Goal: Information Seeking & Learning: Find specific fact

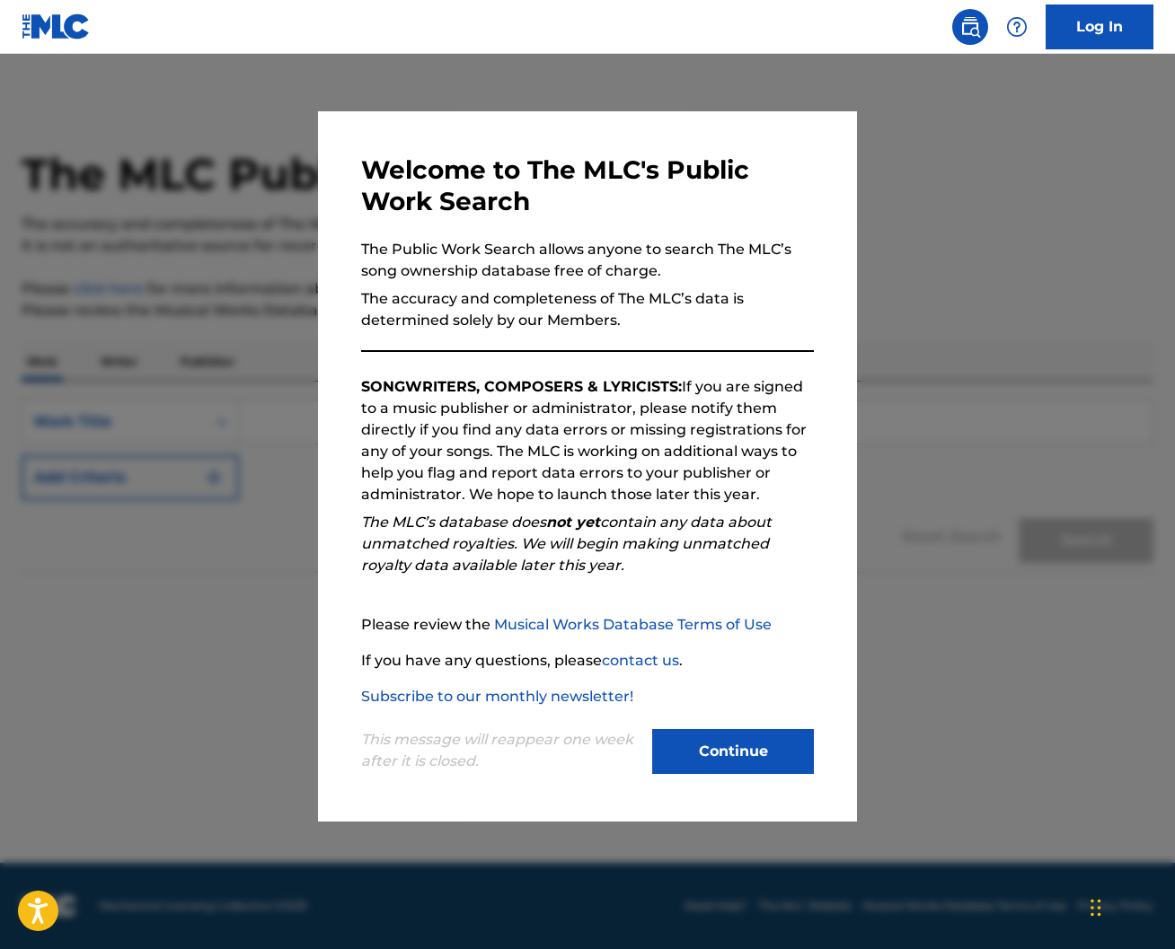
click at [750, 758] on button "Continue" at bounding box center [733, 751] width 162 height 45
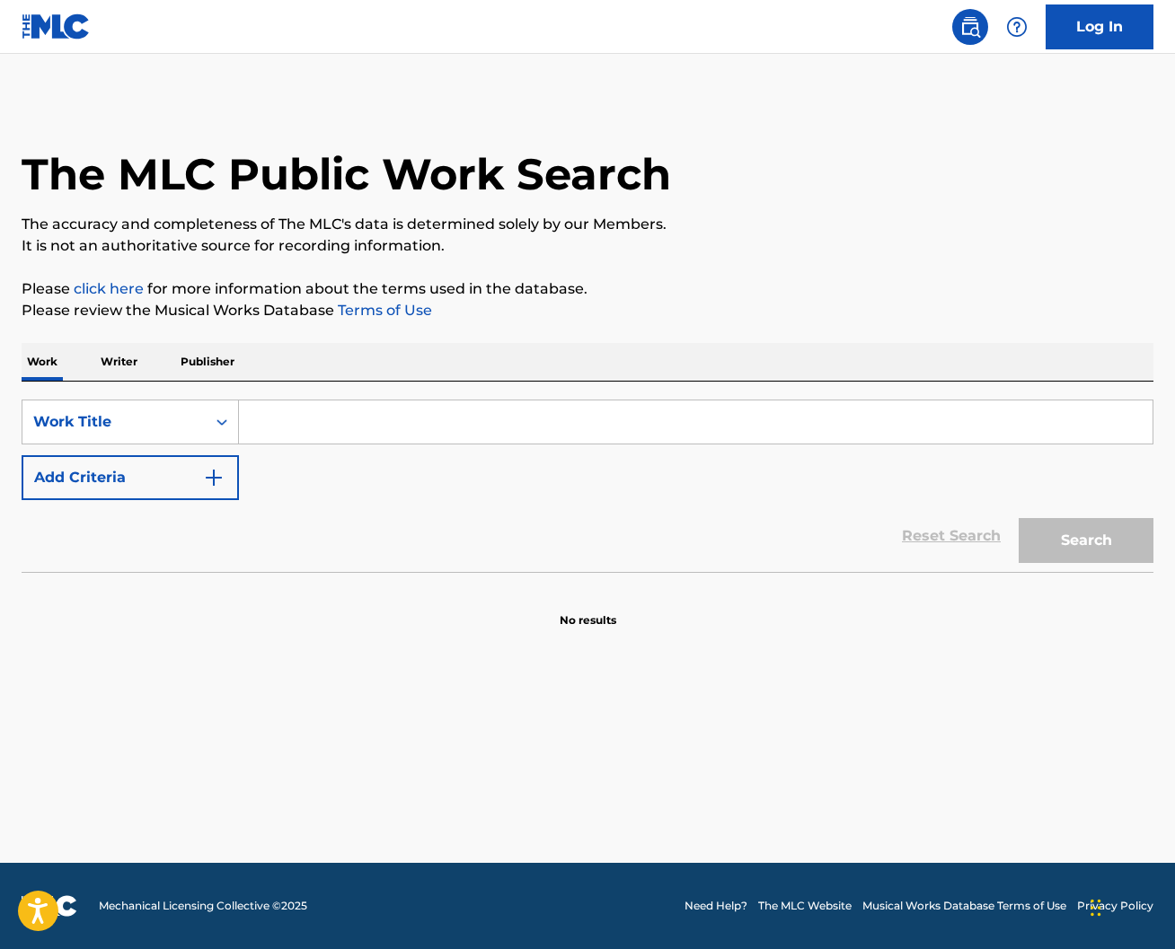
click at [124, 369] on p "Writer" at bounding box center [119, 362] width 48 height 38
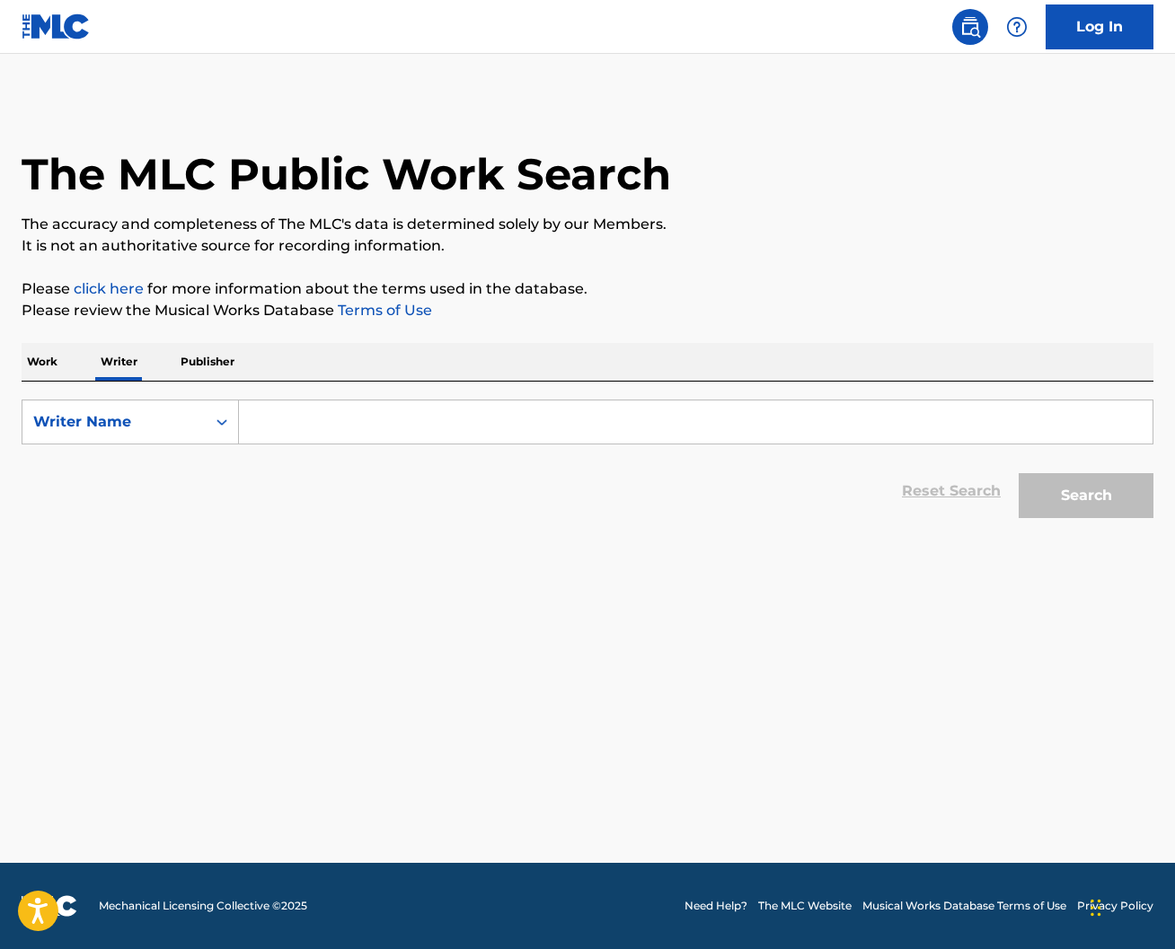
click at [308, 426] on input "Search Form" at bounding box center [695, 422] width 913 height 43
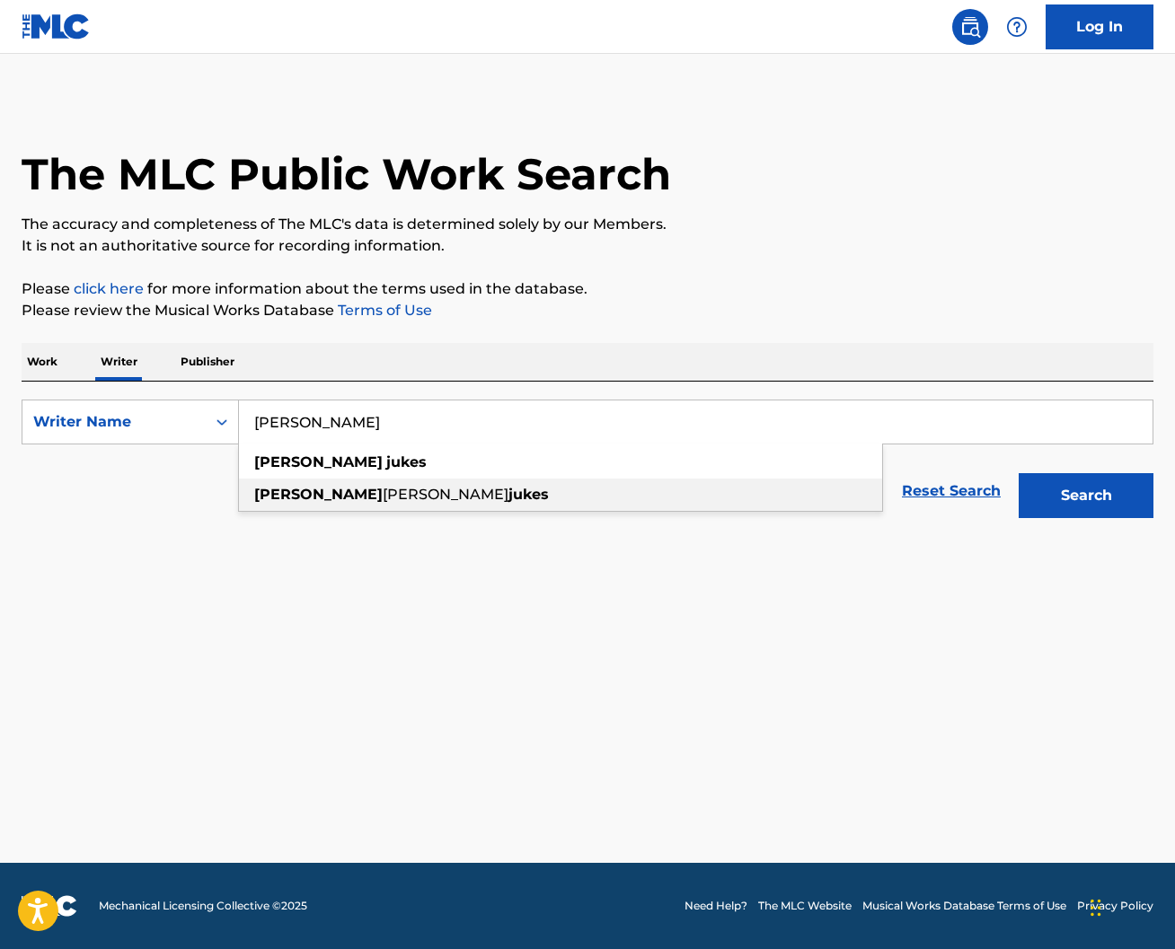
type input "[PERSON_NAME]"
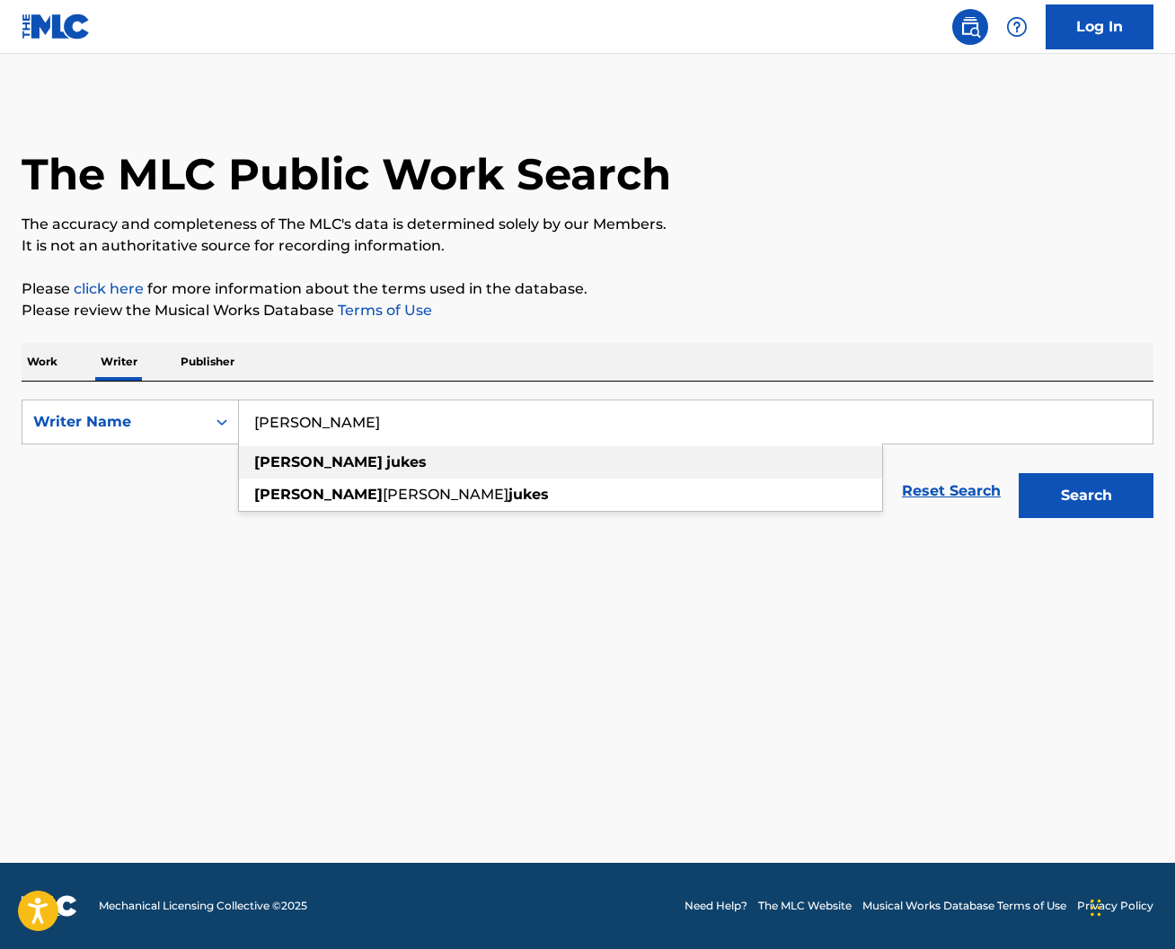
click at [386, 466] on strong "jukes" at bounding box center [406, 462] width 40 height 17
click at [1083, 504] on button "Search" at bounding box center [1085, 495] width 135 height 45
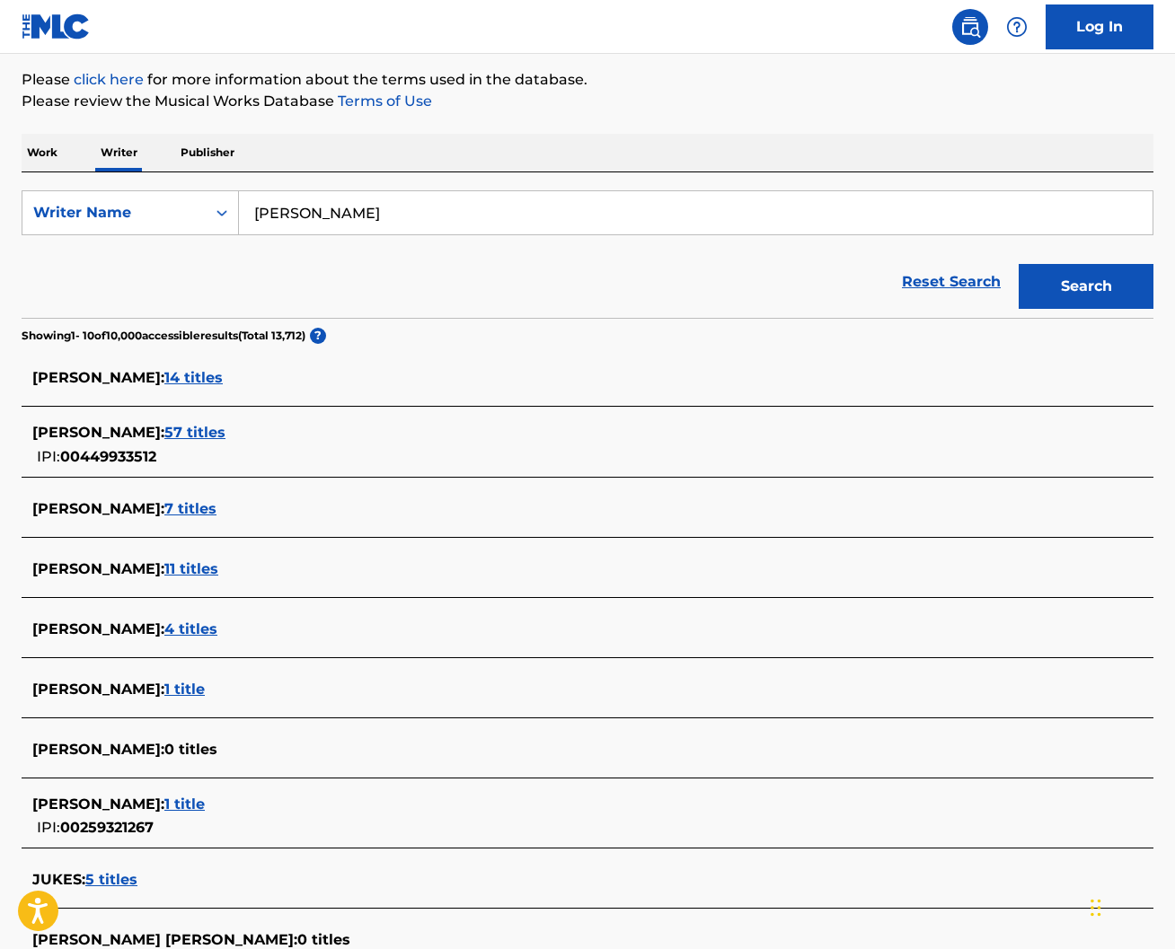
scroll to position [216, 0]
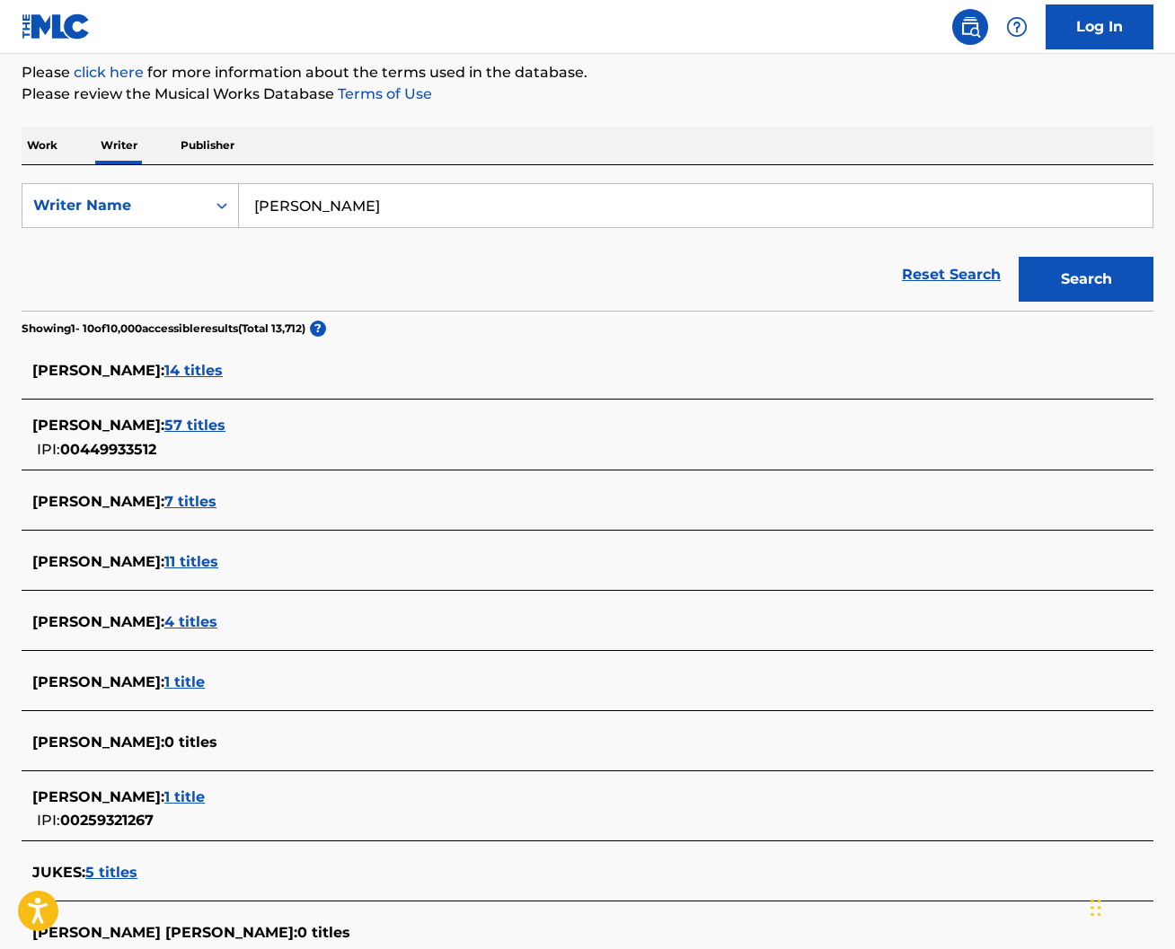
click at [189, 423] on span "57 titles" at bounding box center [194, 425] width 61 height 17
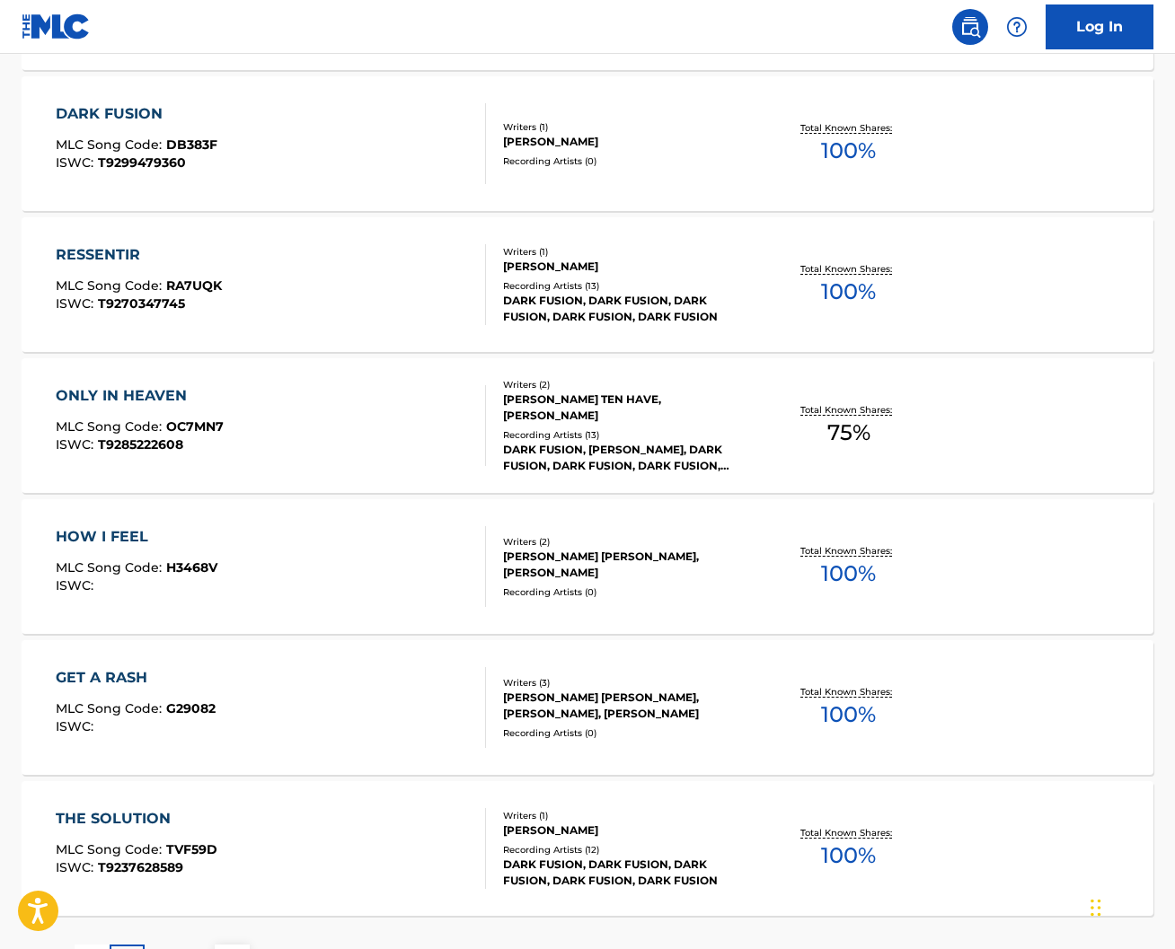
scroll to position [1249, 0]
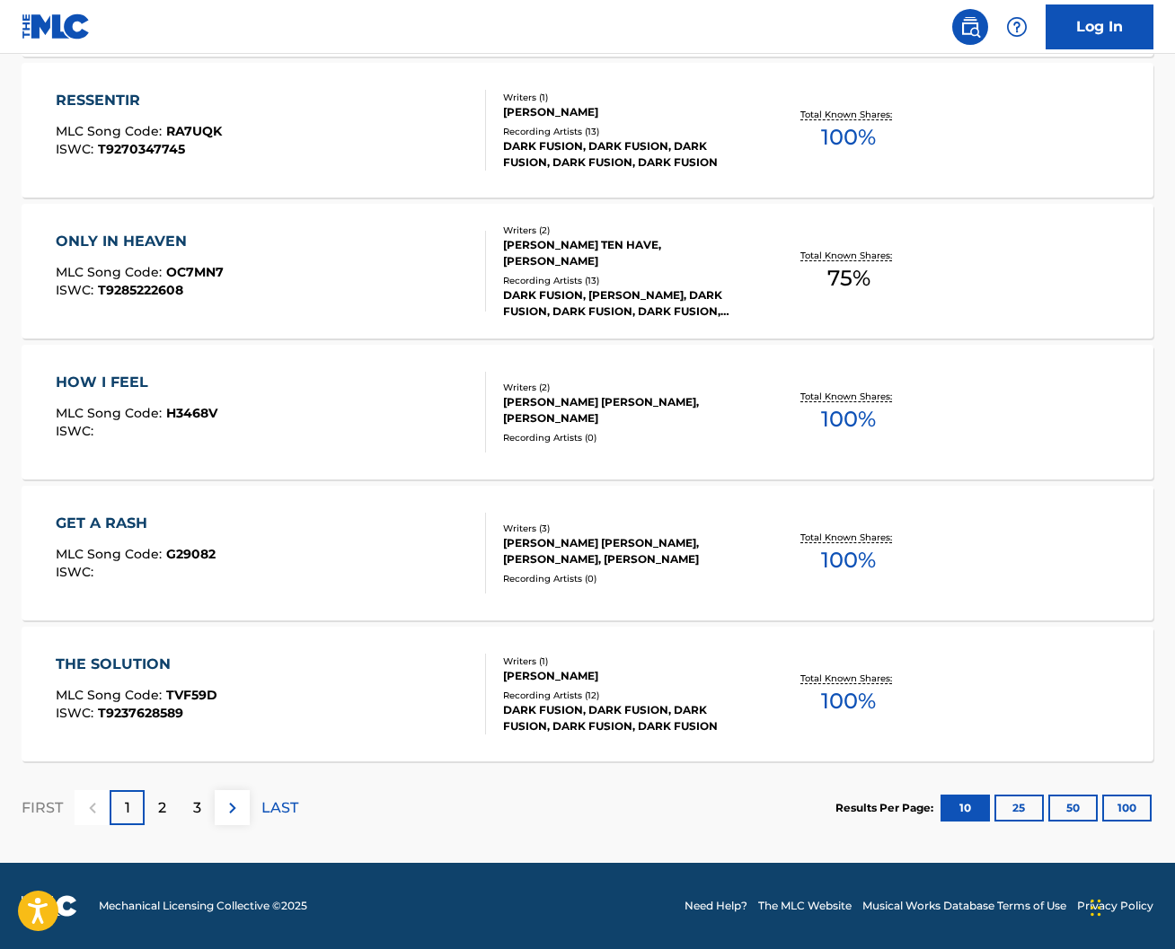
click at [103, 656] on div "THE SOLUTION" at bounding box center [137, 665] width 162 height 22
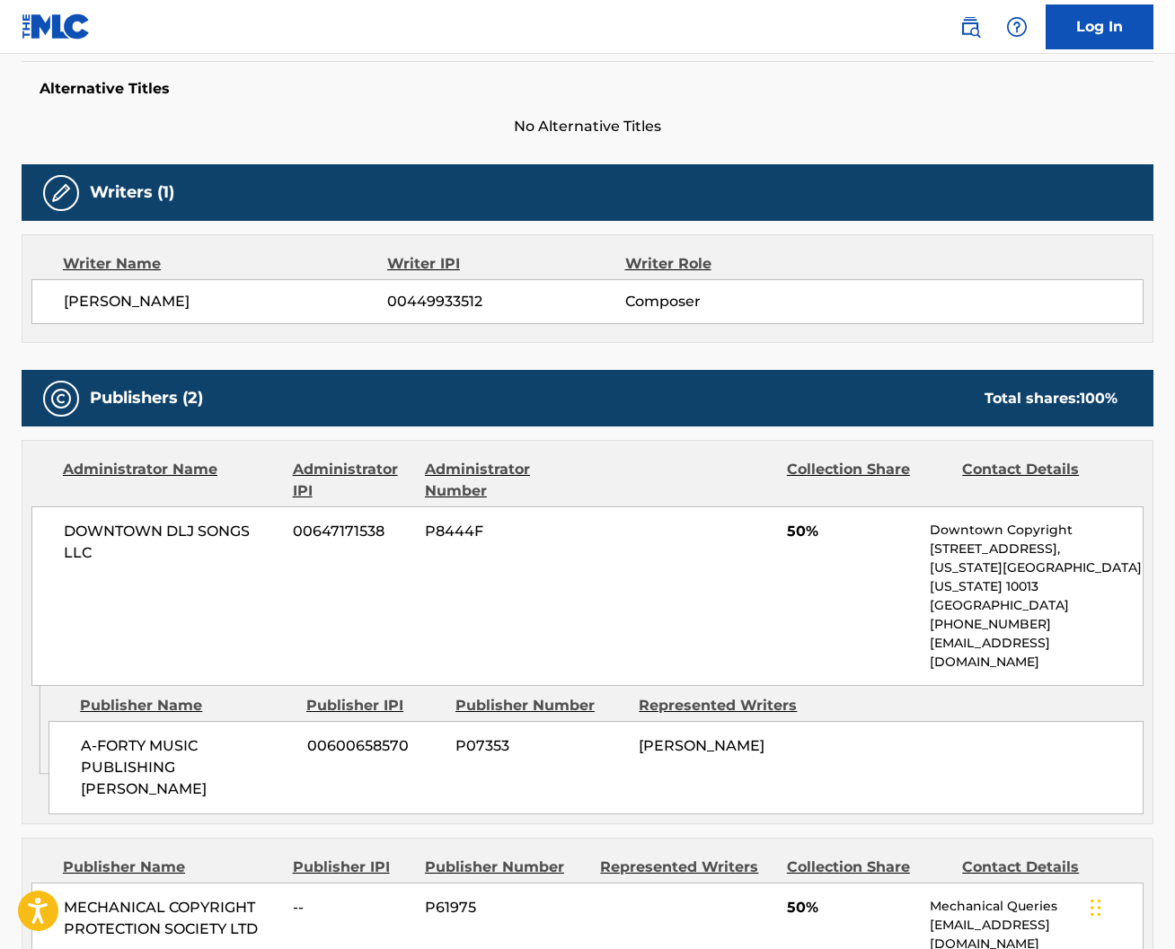
scroll to position [475, 0]
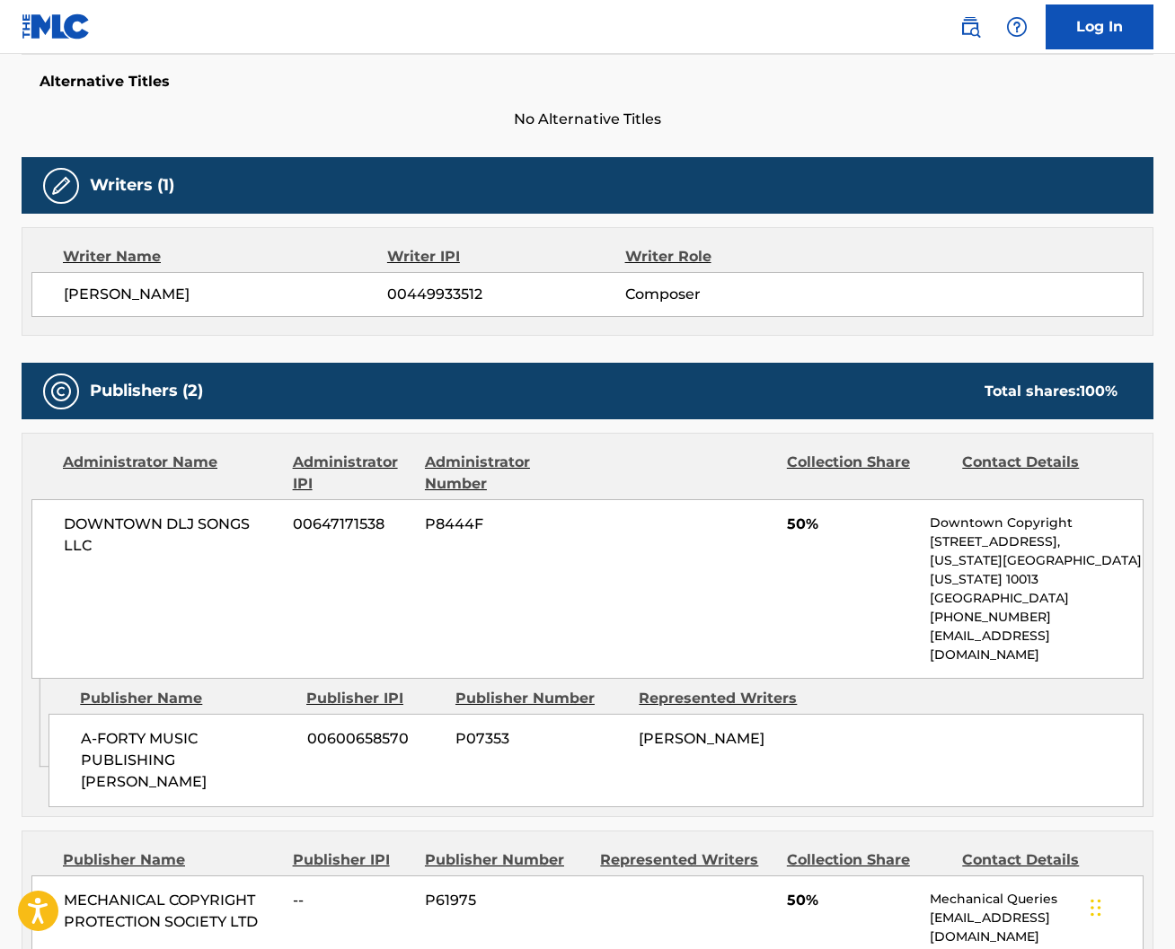
click at [985, 774] on div "A-FORTY MUSIC PUBLISHING [PERSON_NAME] 00600658570 P07353 [PERSON_NAME]" at bounding box center [595, 760] width 1095 height 93
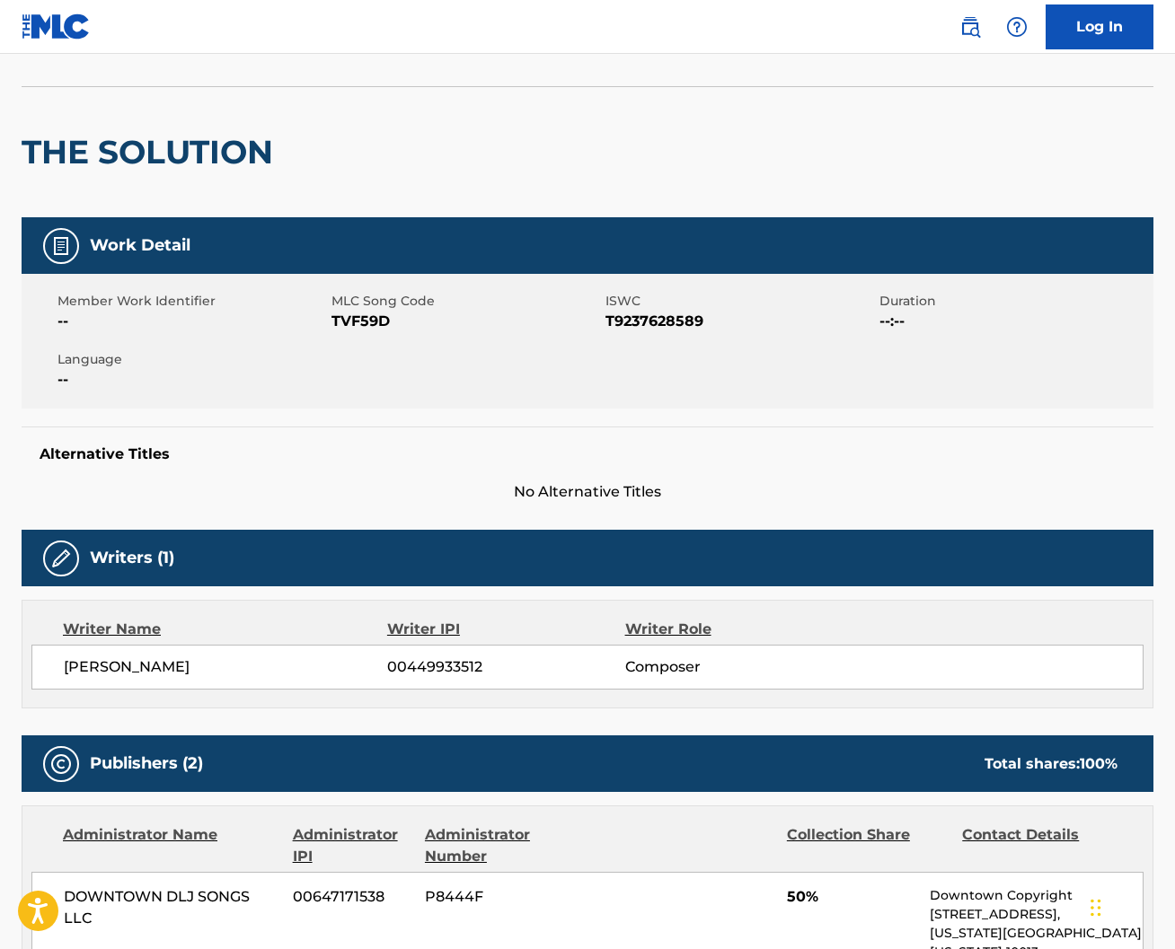
scroll to position [104, 0]
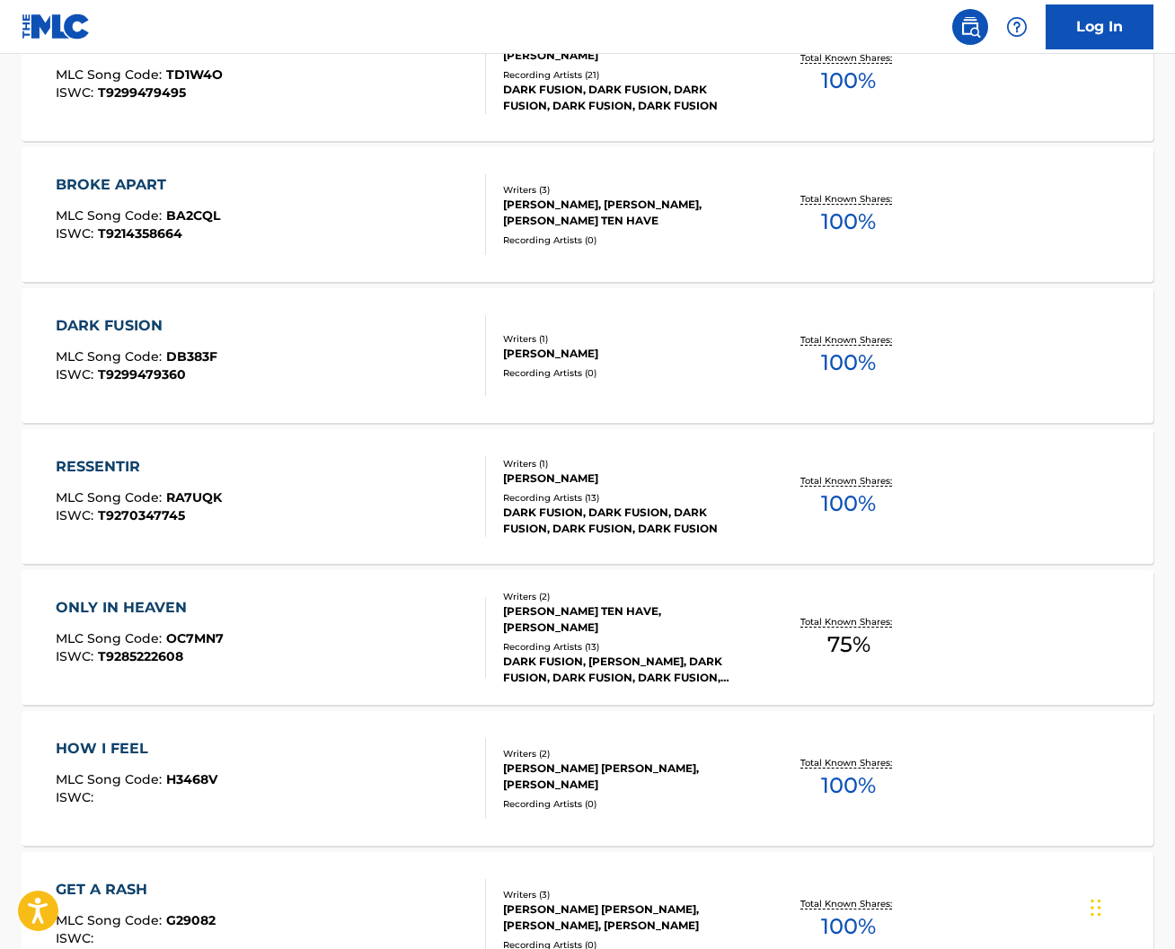
scroll to position [1249, 0]
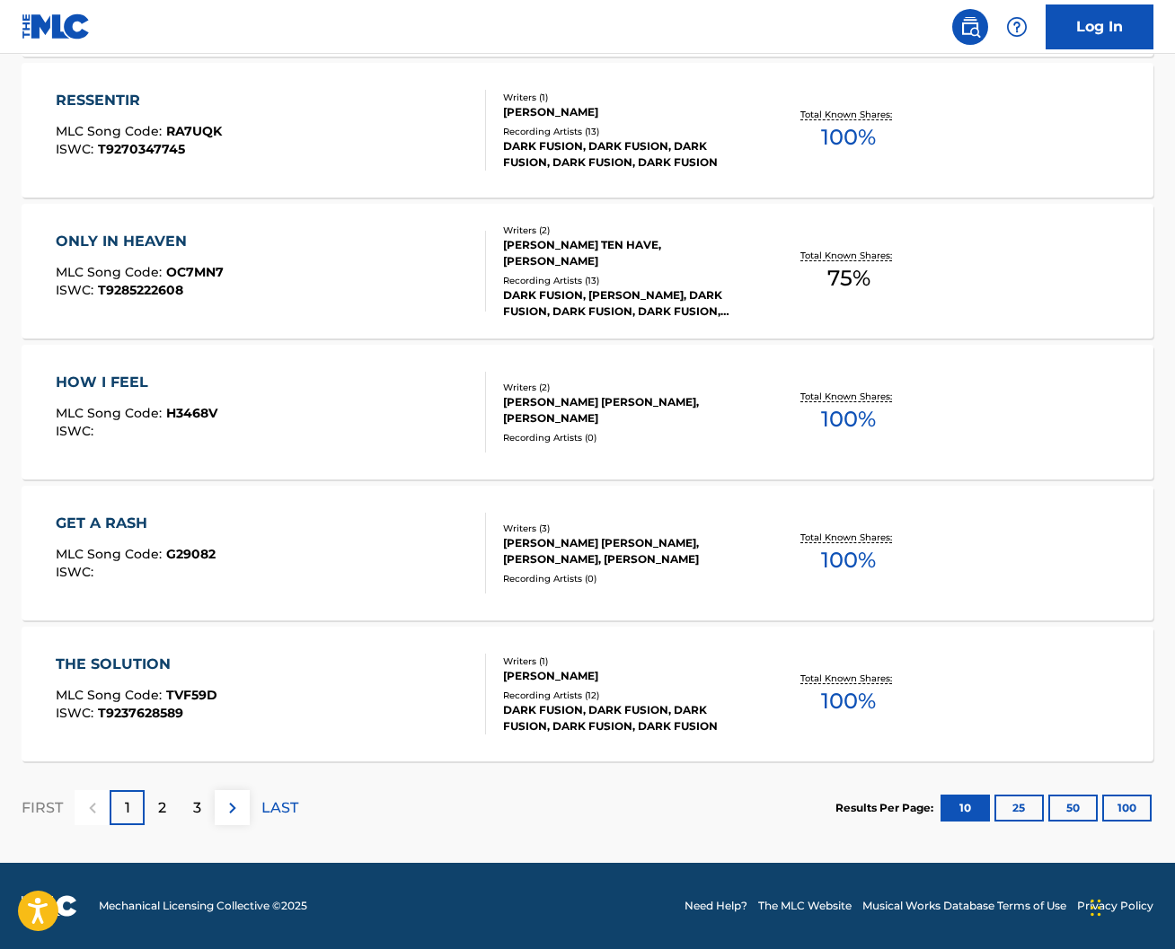
click at [97, 101] on div "RESSENTIR" at bounding box center [139, 101] width 166 height 22
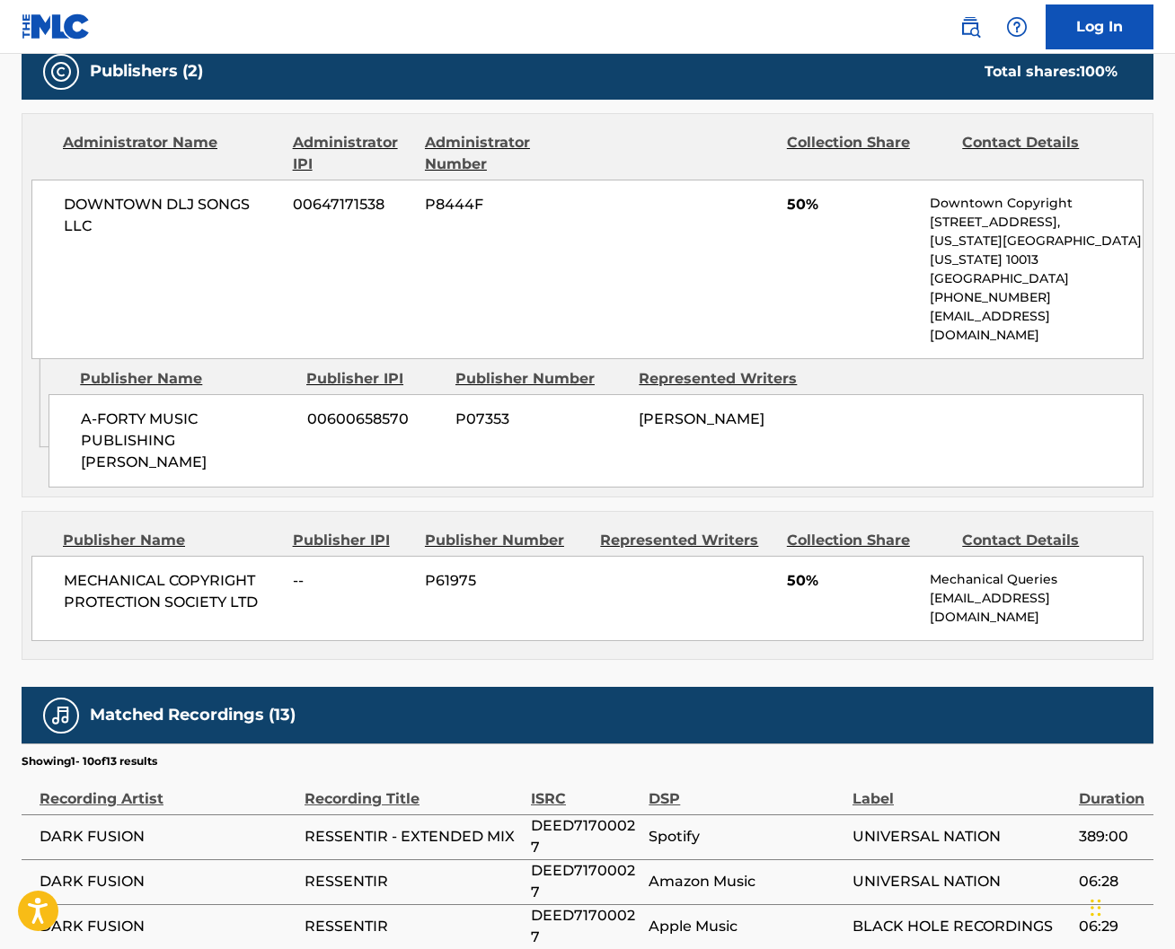
scroll to position [794, 0]
